Goal: Download file/media

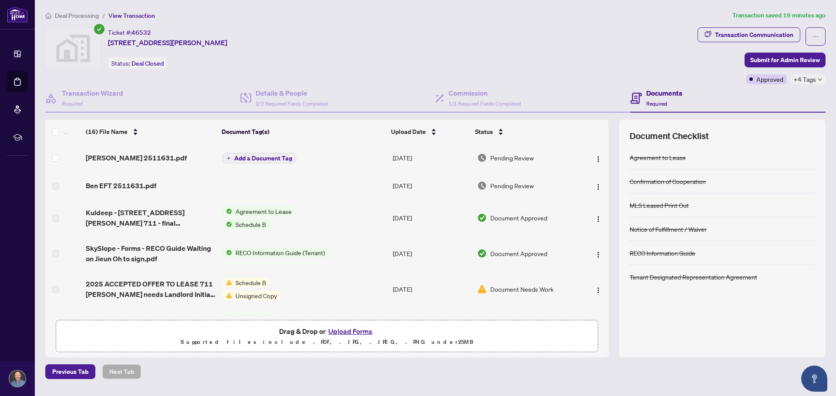
drag, startPoint x: 423, startPoint y: 47, endPoint x: 418, endPoint y: 48, distance: 5.0
click at [423, 47] on div "Ticket #: 46532 [STREET_ADDRESS][PERSON_NAME] Status: Deal Closed" at bounding box center [369, 48] width 648 height 42
click at [415, 56] on div "Ticket #: 46532 [STREET_ADDRESS][PERSON_NAME] Status: Deal Closed" at bounding box center [369, 48] width 648 height 42
click at [128, 158] on span "[PERSON_NAME] 2511631.pdf" at bounding box center [136, 158] width 101 height 10
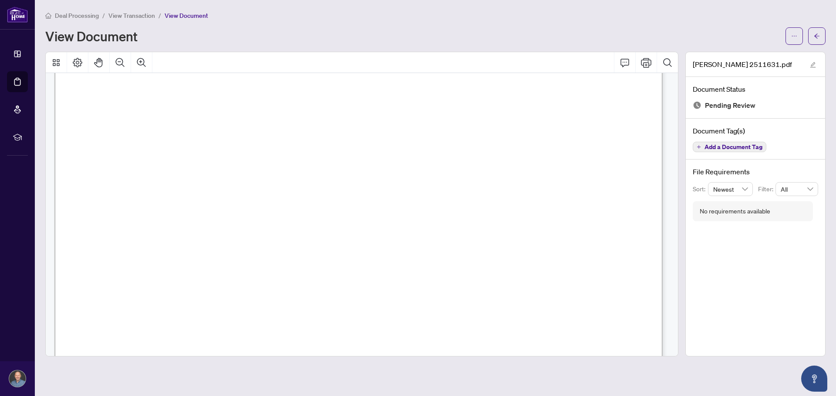
scroll to position [86, 0]
click at [792, 36] on icon "ellipsis" at bounding box center [794, 36] width 5 height 1
click at [745, 56] on span "Download" at bounding box center [762, 55] width 66 height 10
click at [146, 14] on span "View Transaction" at bounding box center [131, 16] width 47 height 8
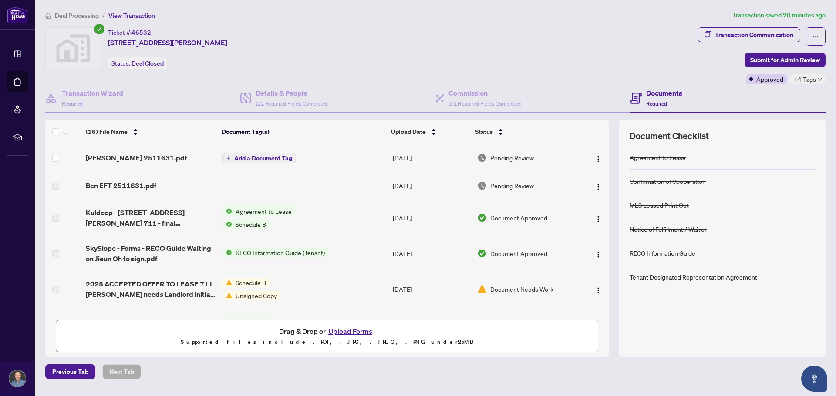
click at [90, 17] on span "Deal Processing" at bounding box center [77, 16] width 44 height 8
